Goal: Task Accomplishment & Management: Manage account settings

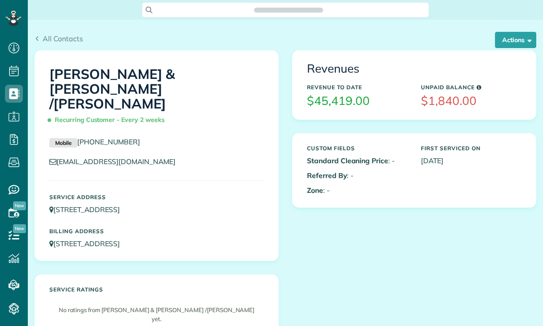
scroll to position [4, 4]
click at [513, 41] on button "Actions" at bounding box center [515, 40] width 41 height 16
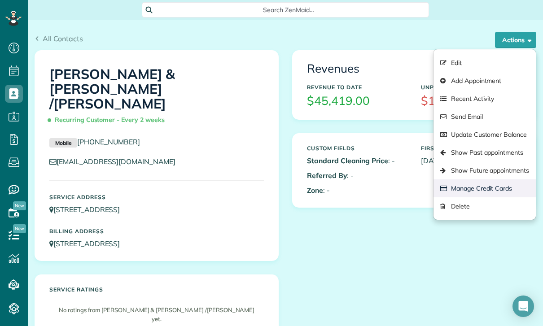
click at [490, 187] on link "Manage Credit Cards" at bounding box center [484, 188] width 102 height 18
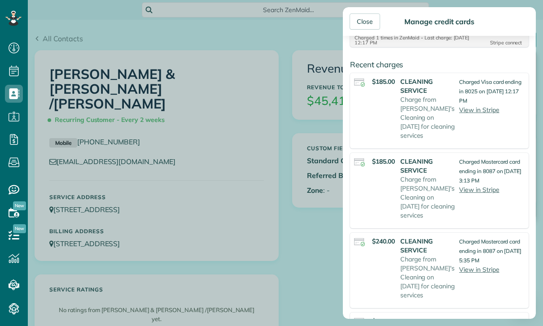
scroll to position [290, 0]
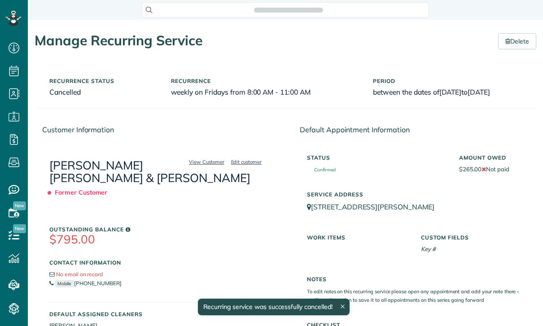
scroll to position [4, 4]
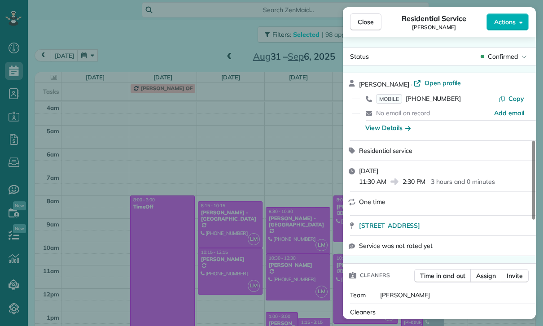
scroll to position [70, 0]
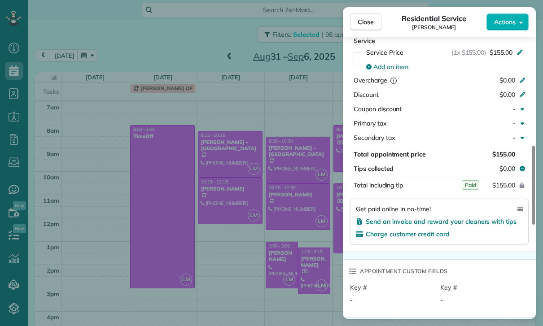
click at [281, 269] on div "Close Residential Service [PERSON_NAME] Actions Status Confirmed [PERSON_NAME] …" at bounding box center [271, 163] width 543 height 326
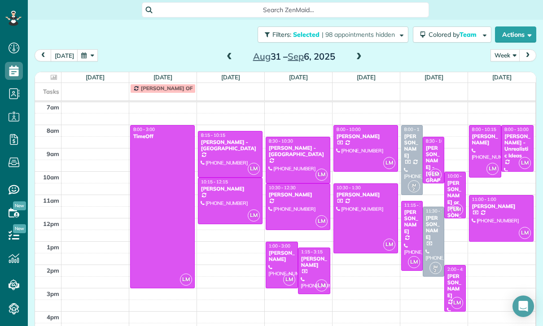
click at [229, 53] on span at bounding box center [229, 57] width 10 height 8
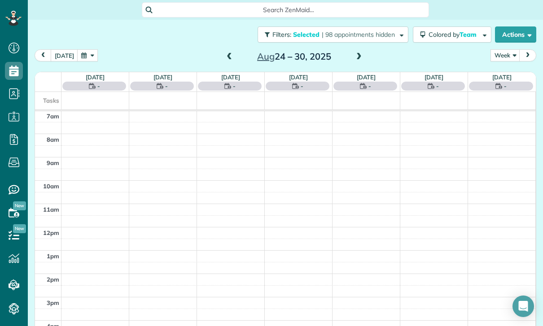
scroll to position [70, 0]
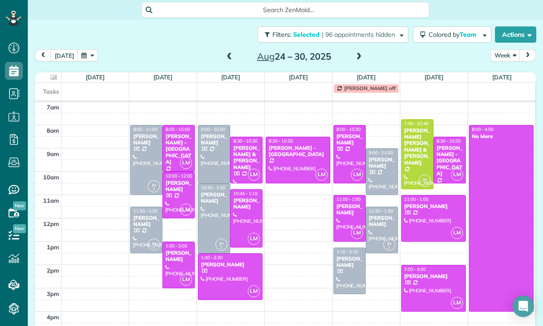
click at [380, 159] on div "[PERSON_NAME]" at bounding box center [381, 163] width 27 height 13
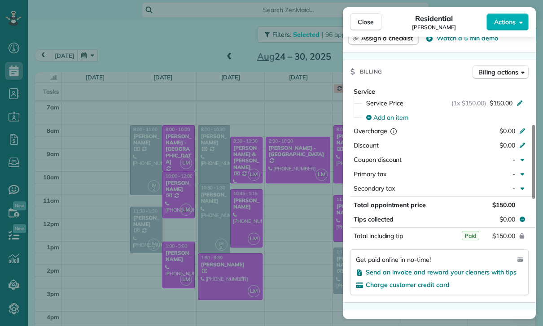
scroll to position [385, 0]
click at [301, 260] on div "Close Residential [PERSON_NAME] Actions Status Yet to Confirm [PERSON_NAME] · O…" at bounding box center [271, 163] width 543 height 326
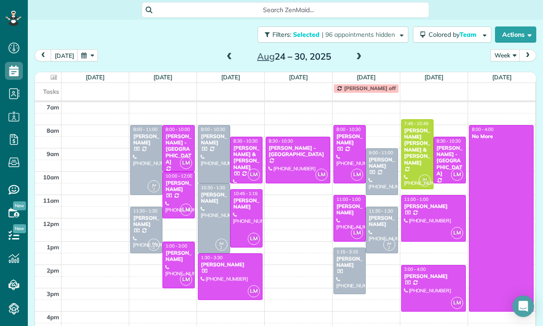
click at [357, 53] on span at bounding box center [359, 57] width 10 height 8
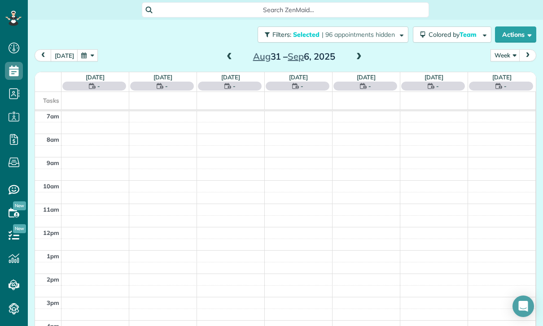
scroll to position [70, 0]
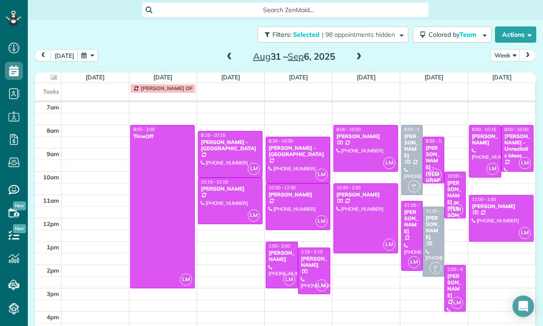
click at [358, 41] on div "Filters: Selected | 98 appointments hidden Colored by Team Color by Cleaner Col…" at bounding box center [285, 35] width 515 height 30
click at [360, 53] on span at bounding box center [359, 57] width 10 height 8
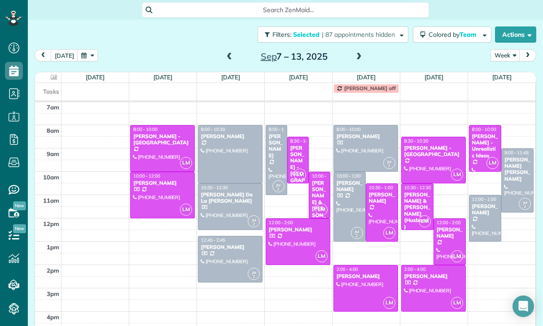
click at [222, 141] on div at bounding box center [230, 154] width 64 height 57
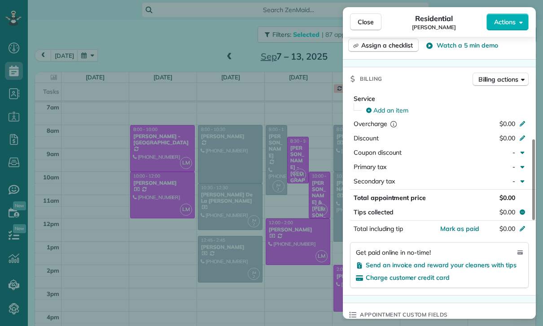
scroll to position [454, 0]
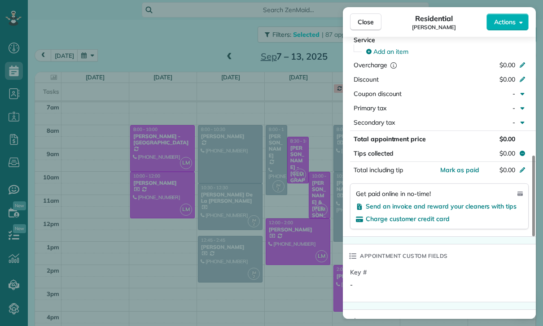
click at [231, 191] on div "Close Residential [PERSON_NAME] Actions Status Confirmed [PERSON_NAME] · Open p…" at bounding box center [271, 163] width 543 height 326
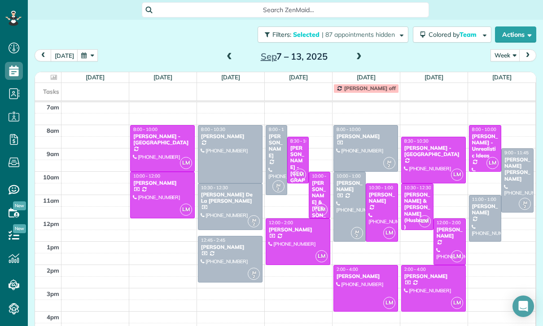
click at [218, 194] on div at bounding box center [230, 207] width 64 height 46
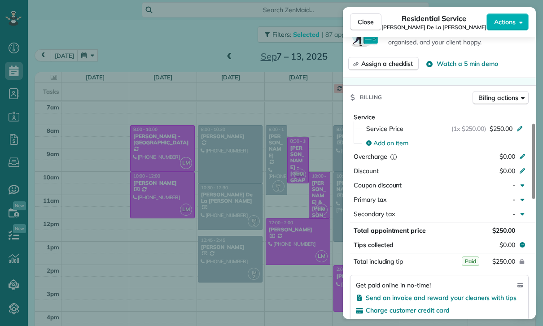
scroll to position [435, 0]
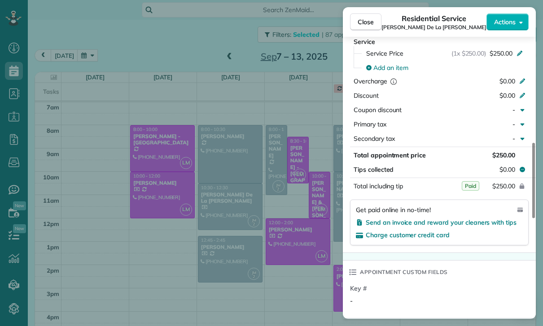
click at [272, 258] on div "Close Residential Service [PERSON_NAME] [PERSON_NAME] Actions Status Confirmed …" at bounding box center [271, 163] width 543 height 326
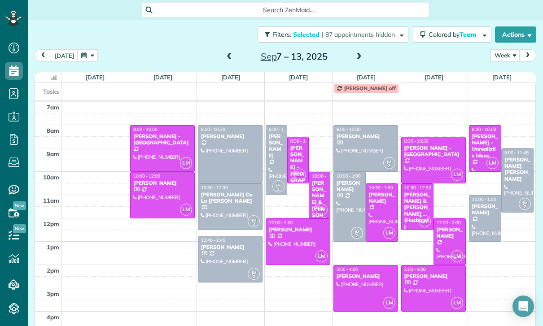
click at [223, 245] on div at bounding box center [230, 259] width 64 height 46
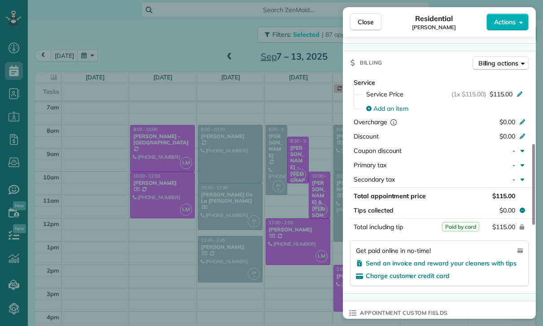
scroll to position [409, 0]
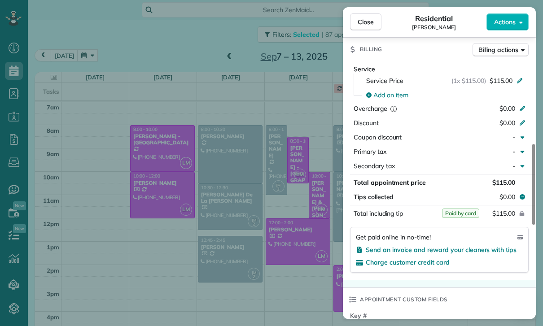
click at [286, 270] on div "Close Residential [PERSON_NAME] Actions Status Confirmed [PERSON_NAME] · Open p…" at bounding box center [271, 163] width 543 height 326
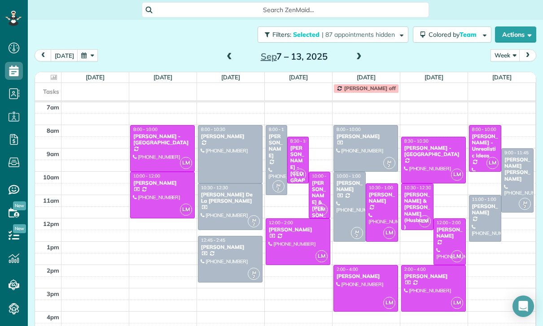
click at [275, 156] on div at bounding box center [276, 160] width 21 height 69
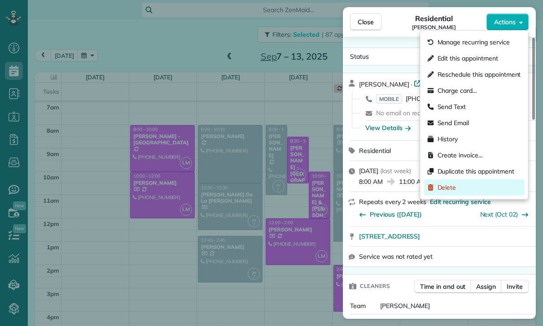
click at [457, 191] on div "Delete" at bounding box center [474, 187] width 100 height 16
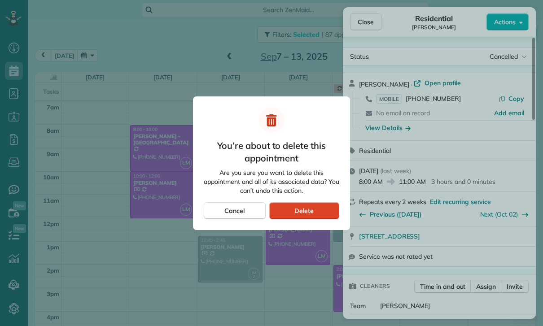
click at [310, 208] on span "Delete" at bounding box center [303, 210] width 19 height 9
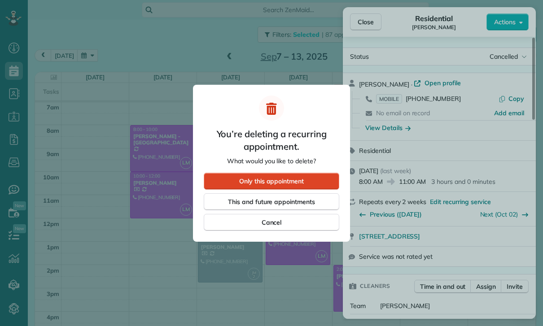
click at [290, 182] on span "Only this appointment" at bounding box center [271, 181] width 65 height 9
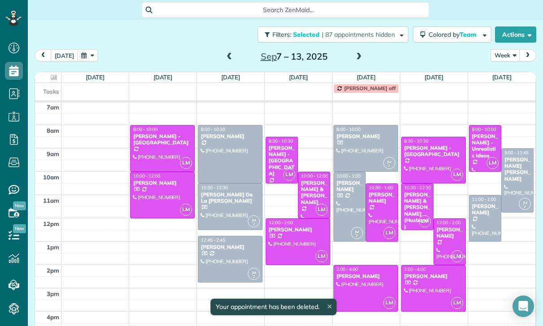
scroll to position [70, 0]
click at [367, 141] on div at bounding box center [366, 149] width 64 height 46
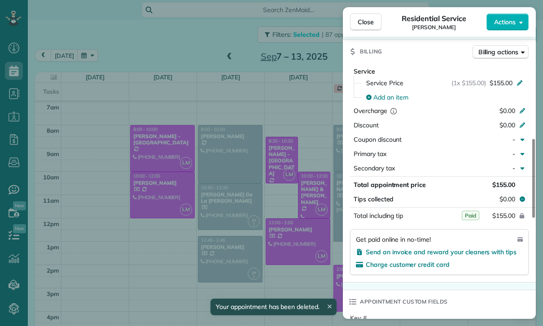
scroll to position [400, 0]
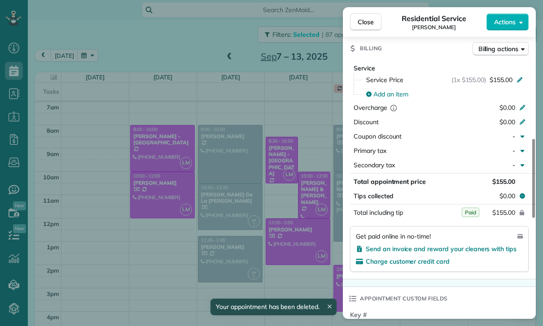
click at [302, 262] on div "Close Residential Service [PERSON_NAME] Actions Status Confirmed [PERSON_NAME] …" at bounding box center [271, 163] width 543 height 326
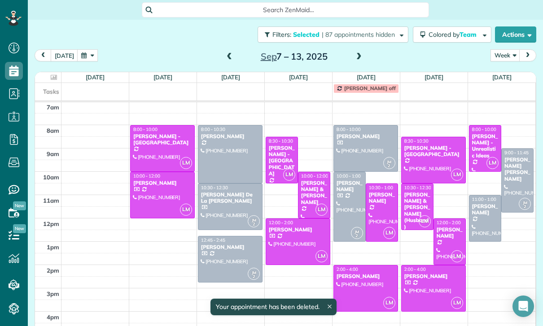
click at [348, 194] on div at bounding box center [349, 206] width 31 height 69
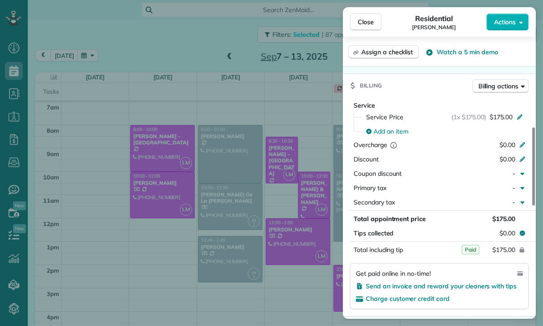
scroll to position [415, 0]
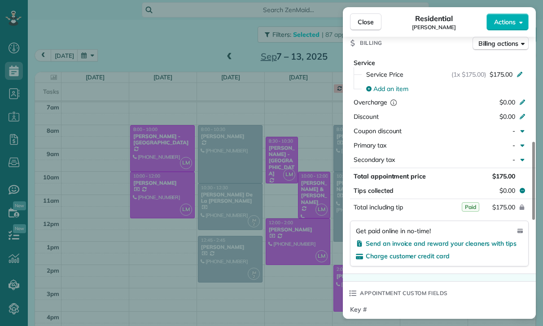
click at [283, 260] on div "Close Residential [PERSON_NAME] Actions Status Confirmed [PERSON_NAME] · Open p…" at bounding box center [271, 163] width 543 height 326
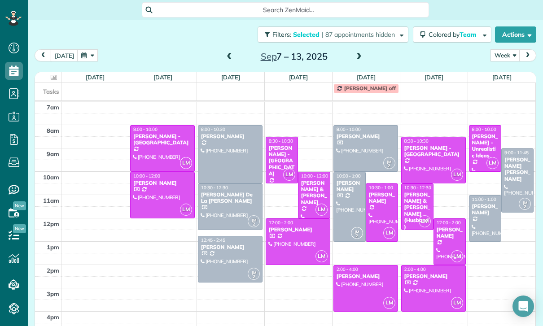
click at [518, 160] on div "[PERSON_NAME] [PERSON_NAME]" at bounding box center [517, 170] width 27 height 26
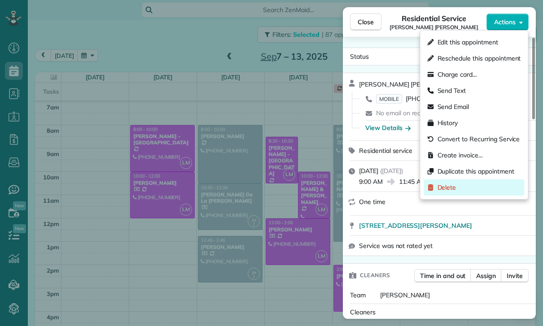
click at [458, 187] on div "Delete" at bounding box center [474, 187] width 100 height 16
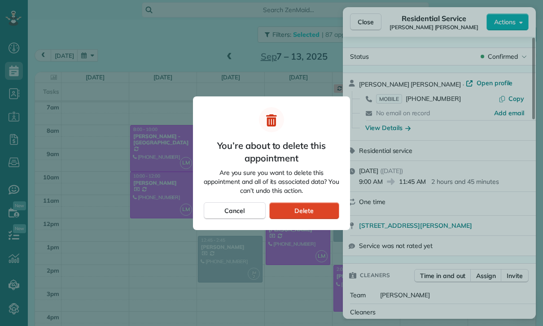
click at [309, 209] on span "Delete" at bounding box center [303, 210] width 19 height 9
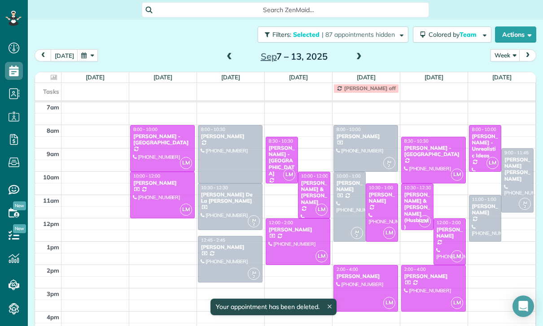
scroll to position [70, 0]
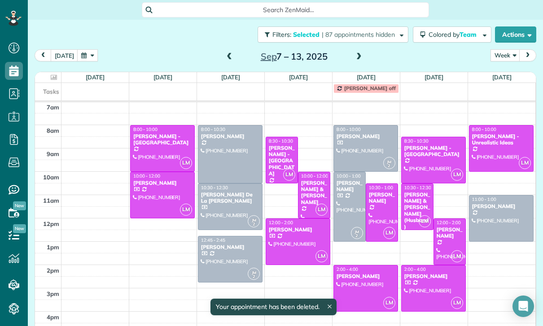
click at [498, 211] on div at bounding box center [501, 219] width 64 height 46
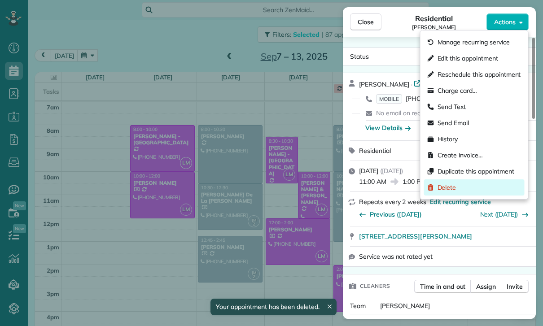
click at [460, 190] on div "Delete" at bounding box center [474, 187] width 100 height 16
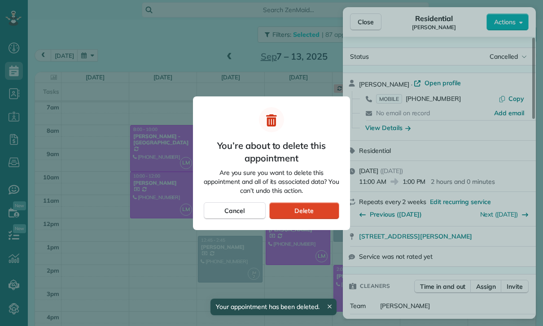
click at [314, 208] on div "Delete" at bounding box center [304, 210] width 70 height 17
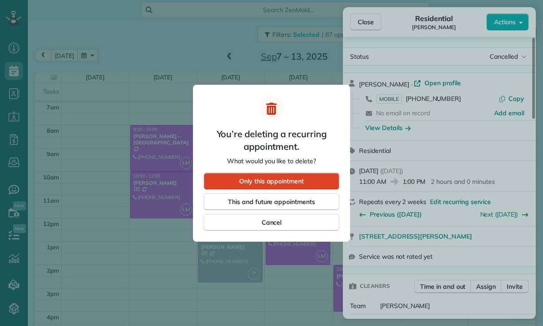
click at [286, 180] on span "Only this appointment" at bounding box center [271, 181] width 65 height 9
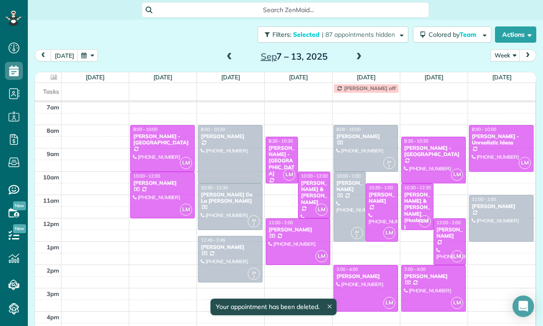
scroll to position [70, 0]
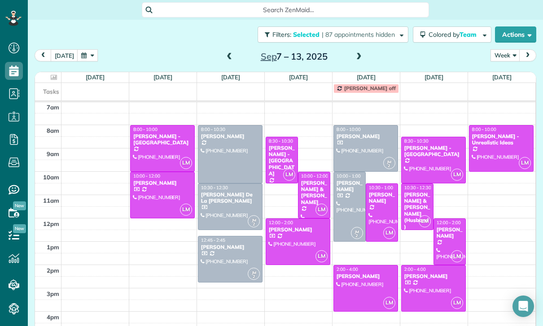
click at [226, 53] on span at bounding box center [229, 57] width 10 height 8
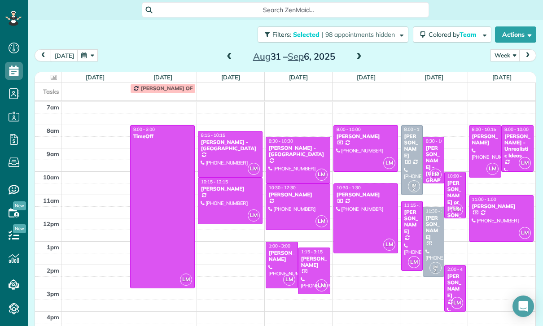
click at [224, 50] on span at bounding box center [229, 56] width 10 height 13
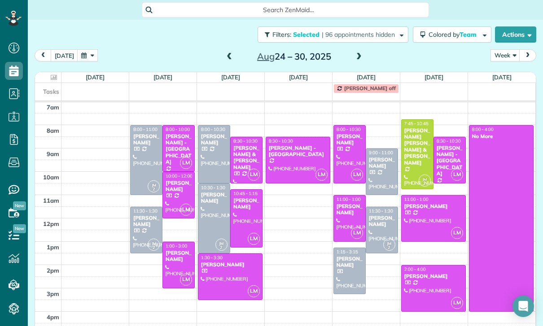
click at [146, 220] on div "[PERSON_NAME]" at bounding box center [146, 221] width 27 height 13
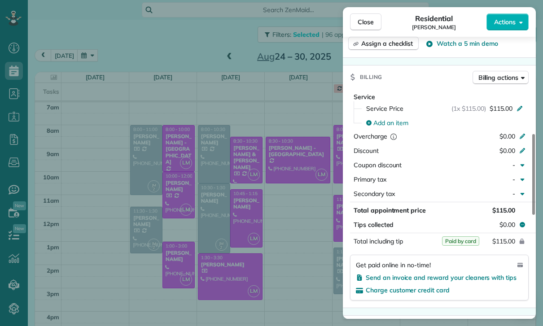
scroll to position [400, 0]
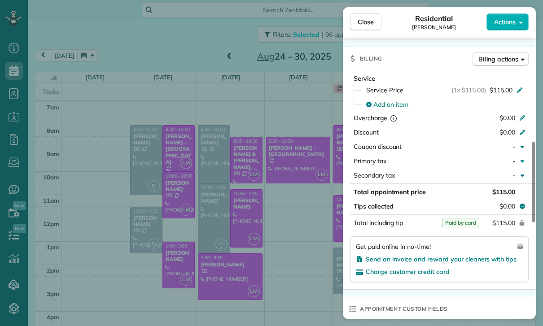
click at [297, 255] on div "Close Residential [PERSON_NAME] Actions Status Confirmed [PERSON_NAME] · Open p…" at bounding box center [271, 163] width 543 height 326
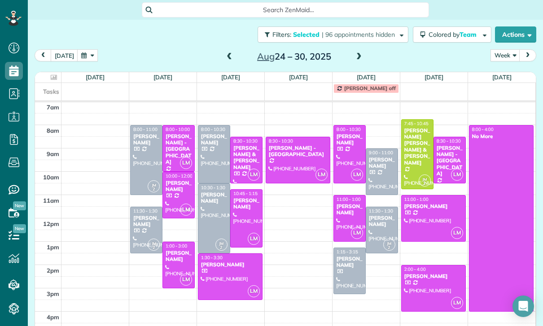
click at [212, 206] on div at bounding box center [213, 218] width 31 height 69
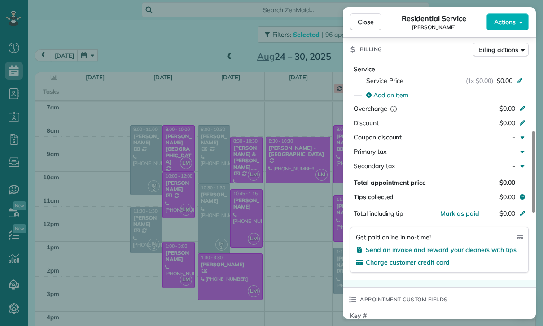
scroll to position [463, 0]
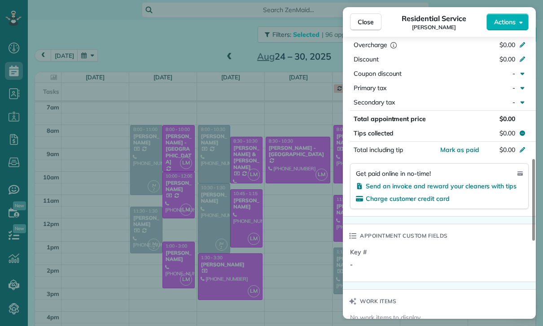
click at [293, 263] on div "Close Residential Service [PERSON_NAME] Actions Status Confirmed [PERSON_NAME] …" at bounding box center [271, 163] width 543 height 326
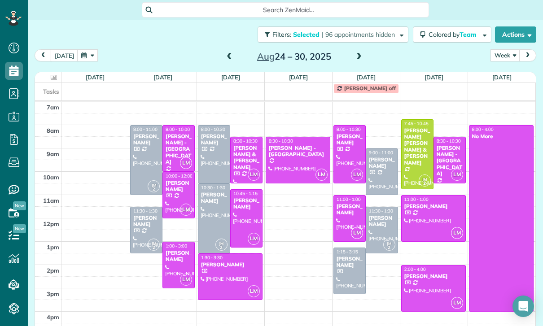
click at [381, 160] on div "[PERSON_NAME]" at bounding box center [381, 163] width 27 height 13
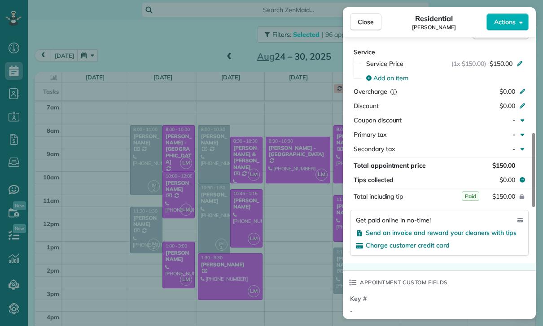
scroll to position [429, 0]
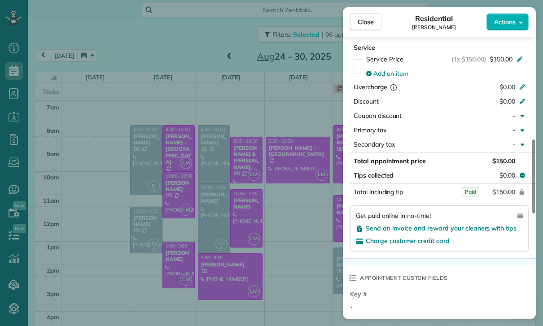
click at [308, 287] on div "Close Residential [PERSON_NAME] Actions Status Yet to Confirm [PERSON_NAME] · O…" at bounding box center [271, 163] width 543 height 326
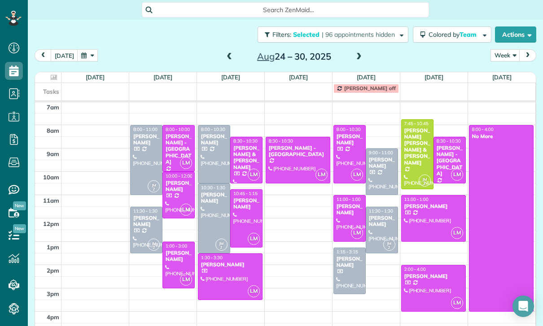
click at [346, 258] on div "[PERSON_NAME]" at bounding box center [349, 262] width 27 height 13
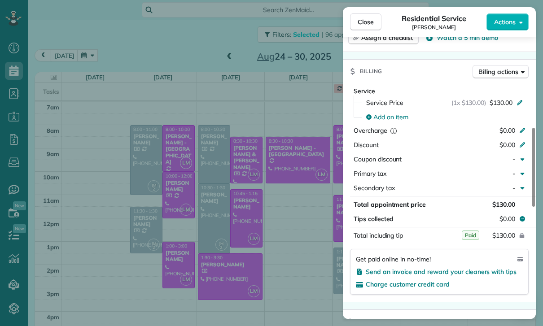
scroll to position [403, 0]
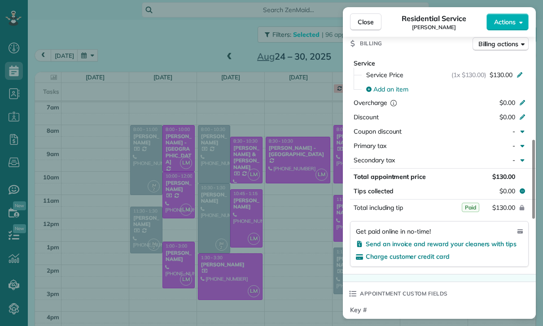
click at [284, 264] on div "Close Residential Service [PERSON_NAME] Actions Status Confirmed [PERSON_NAME] …" at bounding box center [271, 163] width 543 height 326
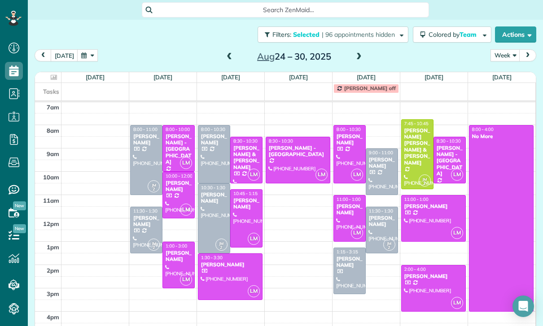
click at [379, 220] on div "[PERSON_NAME]" at bounding box center [381, 221] width 27 height 13
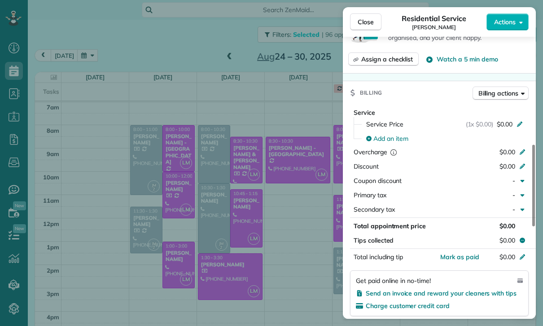
scroll to position [429, 0]
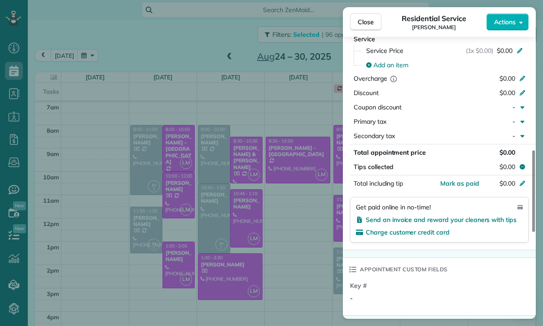
click at [271, 275] on div "Close Residential Service [PERSON_NAME] Actions Status Confirmed [PERSON_NAME] …" at bounding box center [271, 163] width 543 height 326
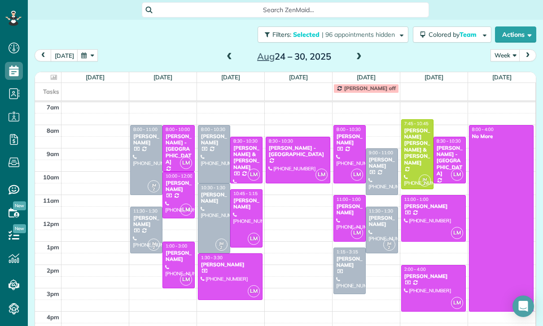
click at [174, 255] on div "[PERSON_NAME]" at bounding box center [178, 256] width 27 height 13
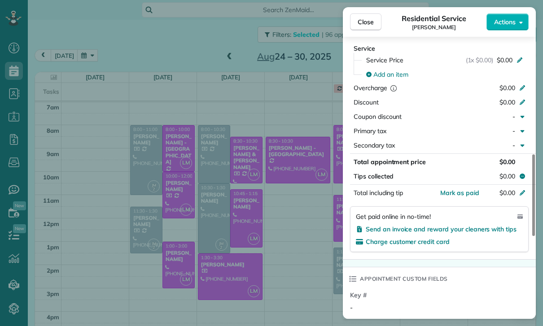
scroll to position [454, 0]
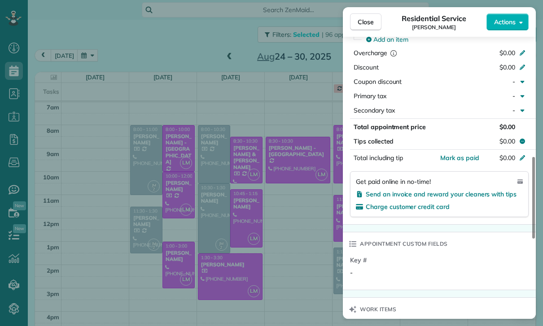
click at [288, 236] on div "Close Residential Service [PERSON_NAME] Actions Status Confirmed [PERSON_NAME] …" at bounding box center [271, 163] width 543 height 326
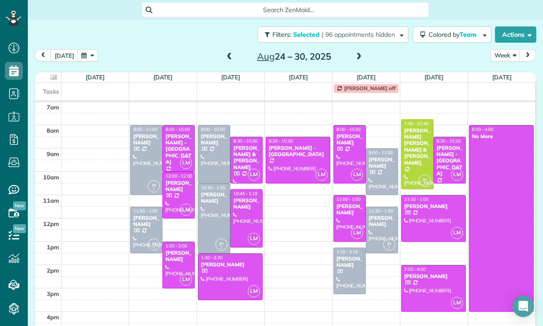
click at [244, 201] on div at bounding box center [246, 218] width 31 height 57
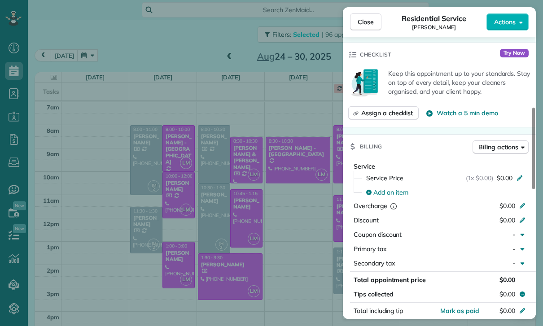
scroll to position [401, 0]
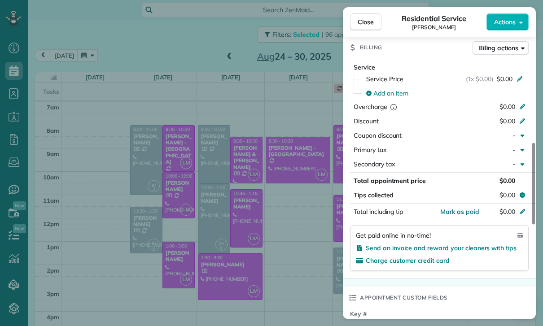
click at [299, 249] on div "Close Residential Service [PERSON_NAME] Actions Status Confirmed [PERSON_NAME] …" at bounding box center [271, 163] width 543 height 326
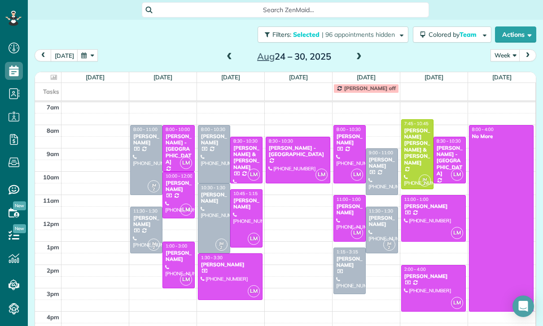
click at [342, 217] on div at bounding box center [349, 219] width 31 height 46
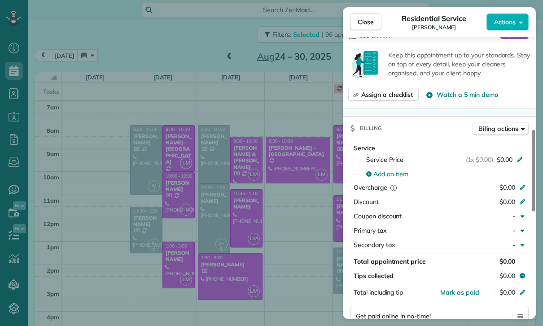
scroll to position [372, 0]
